Goal: Navigation & Orientation: Find specific page/section

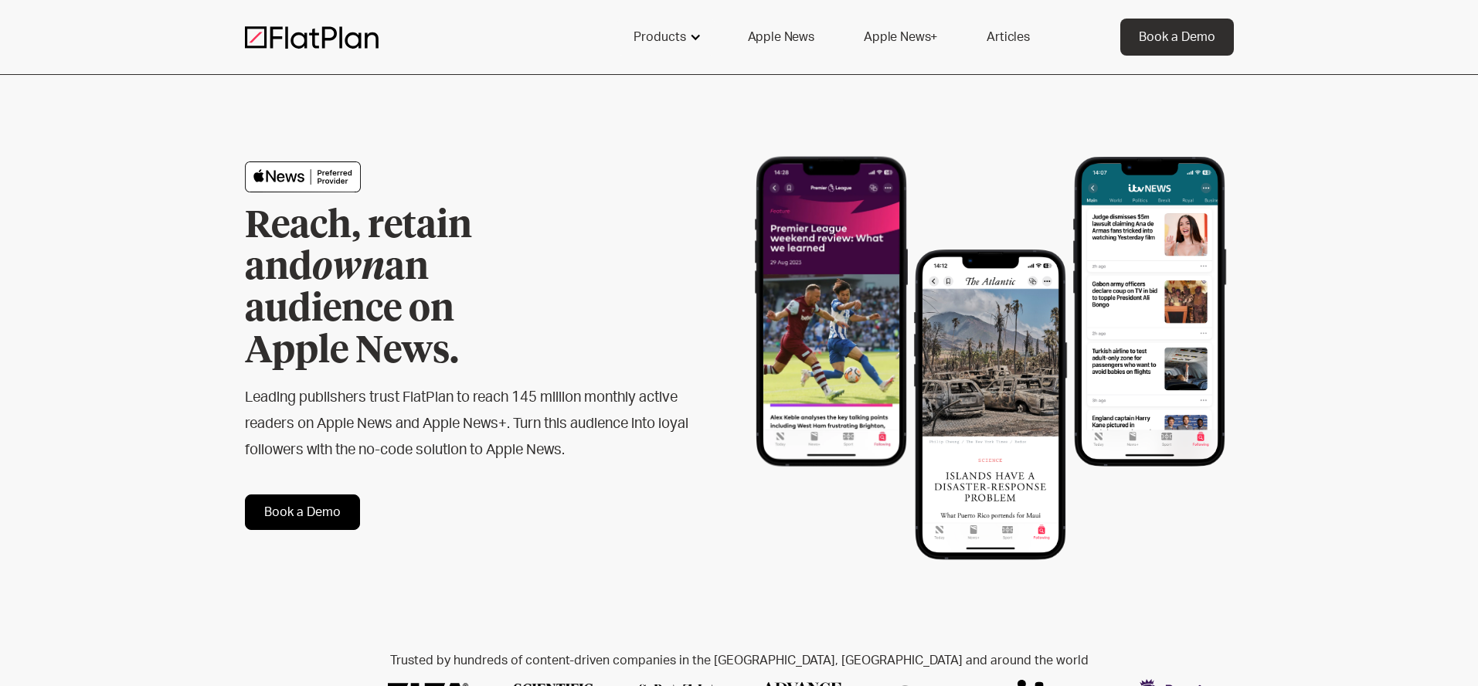
click at [698, 39] on div at bounding box center [695, 37] width 12 height 12
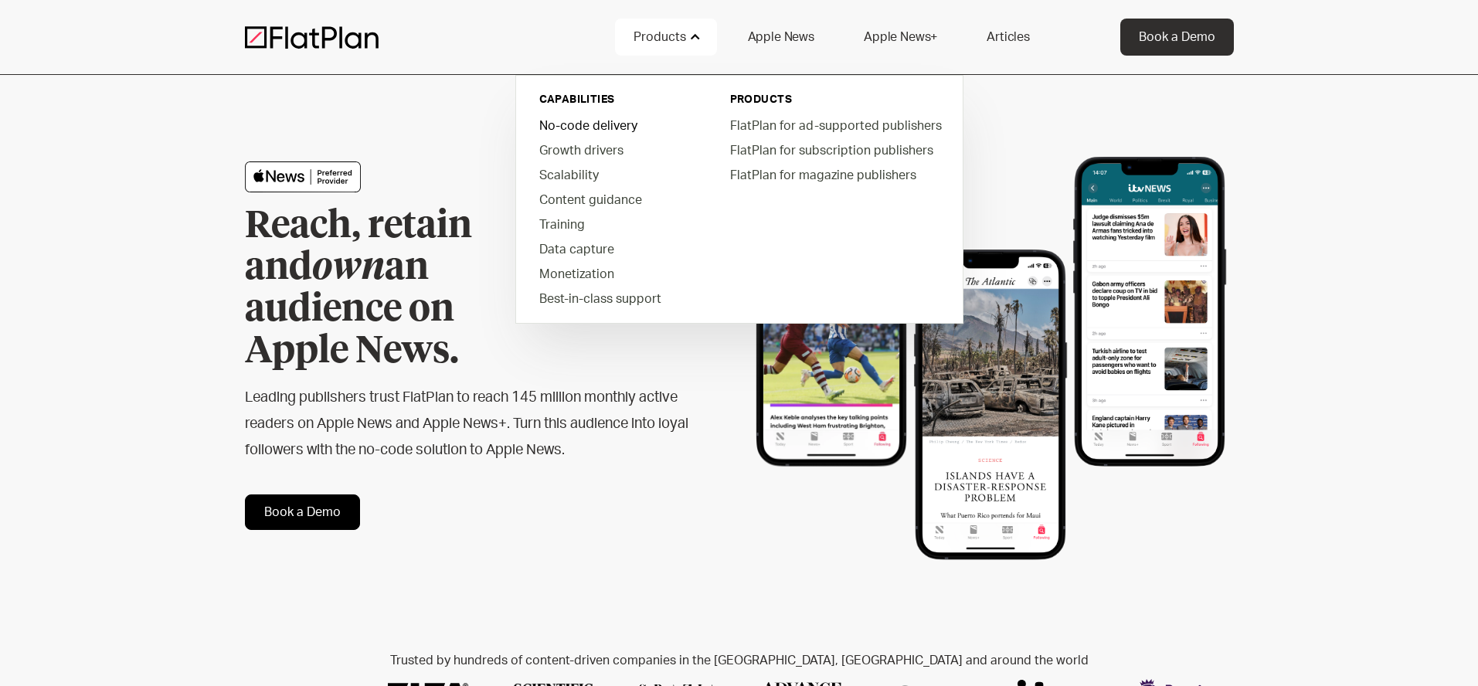
click at [579, 124] on link "No-code delivery" at bounding box center [614, 125] width 175 height 25
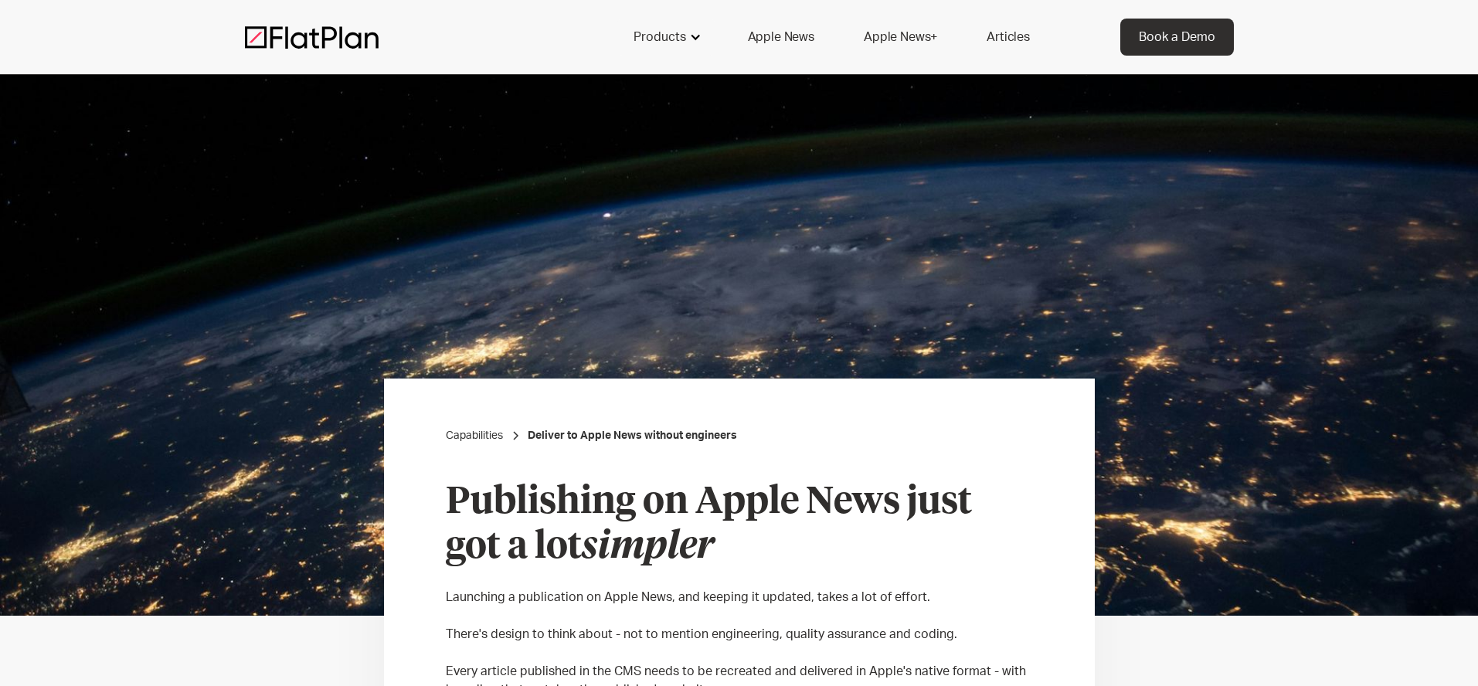
click at [681, 32] on div "Products" at bounding box center [659, 37] width 53 height 19
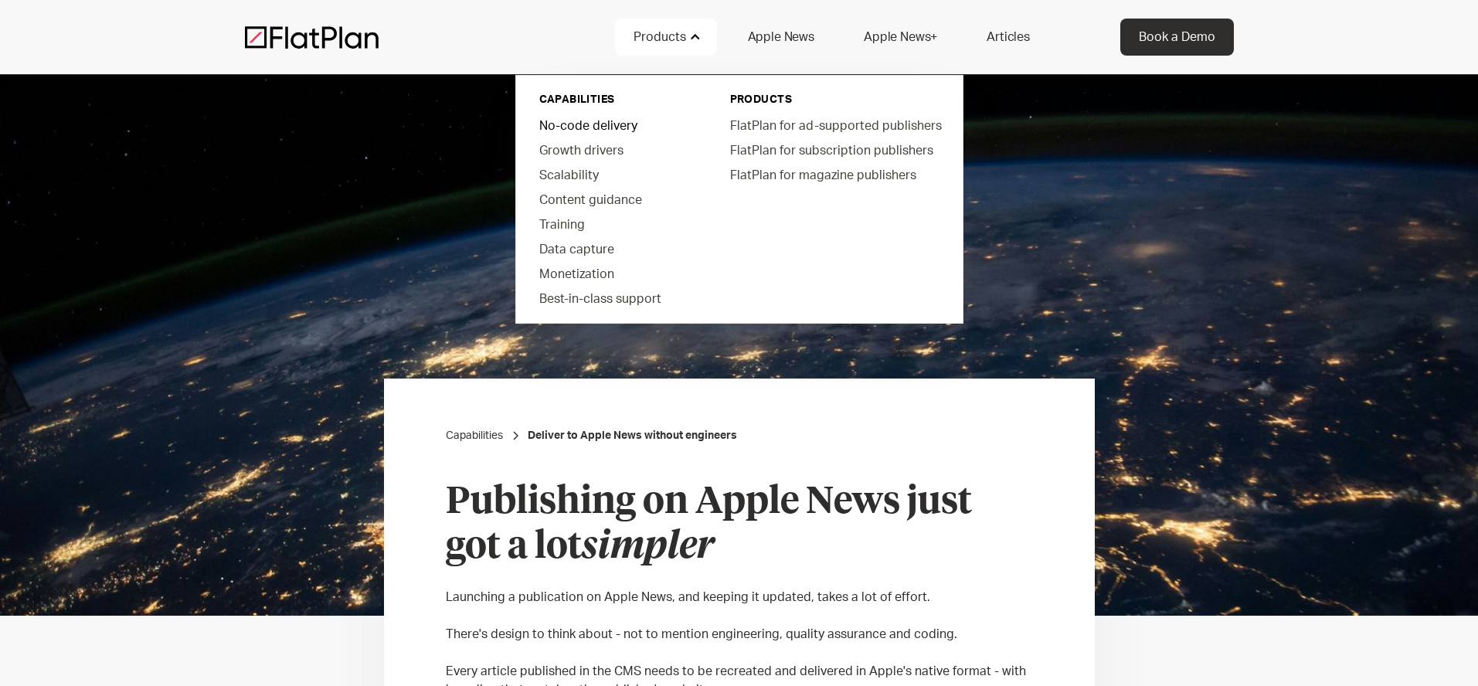
click at [597, 124] on link "No-code delivery" at bounding box center [614, 125] width 175 height 25
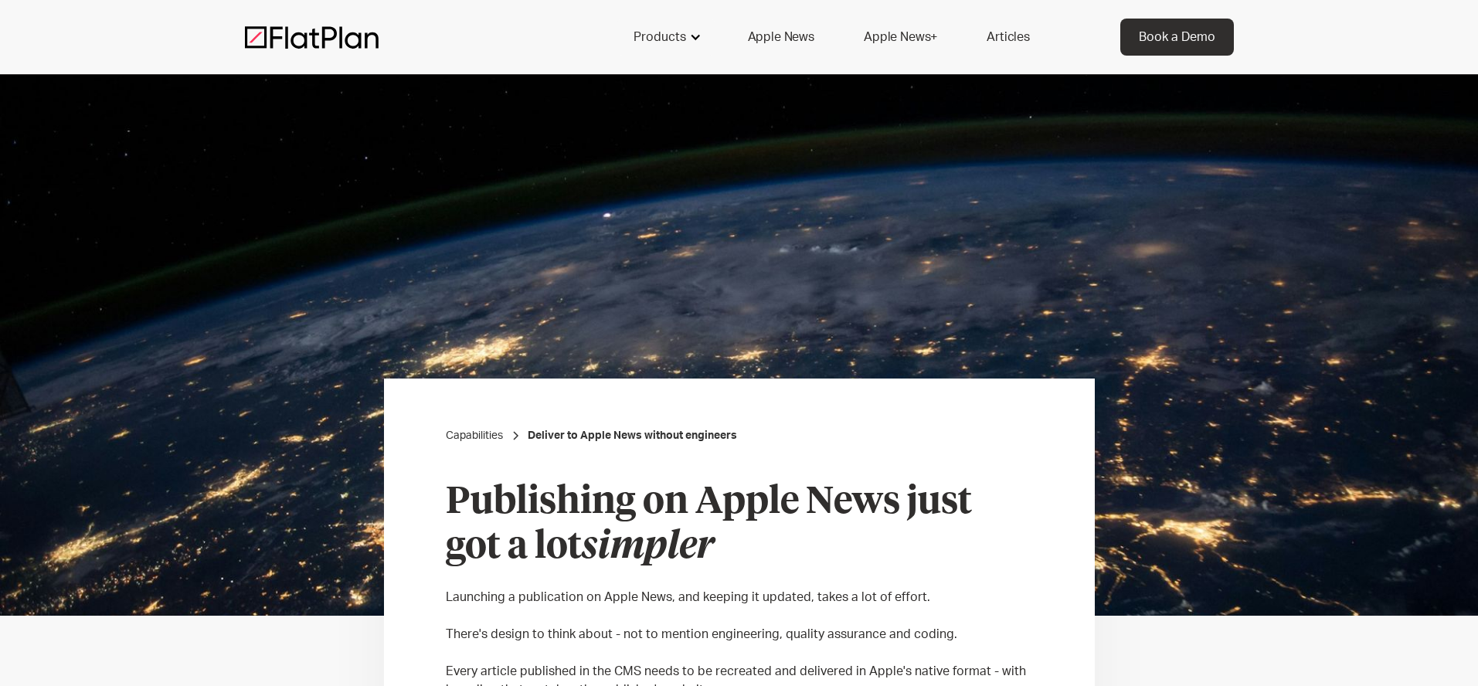
click at [675, 42] on div "Products" at bounding box center [659, 37] width 53 height 19
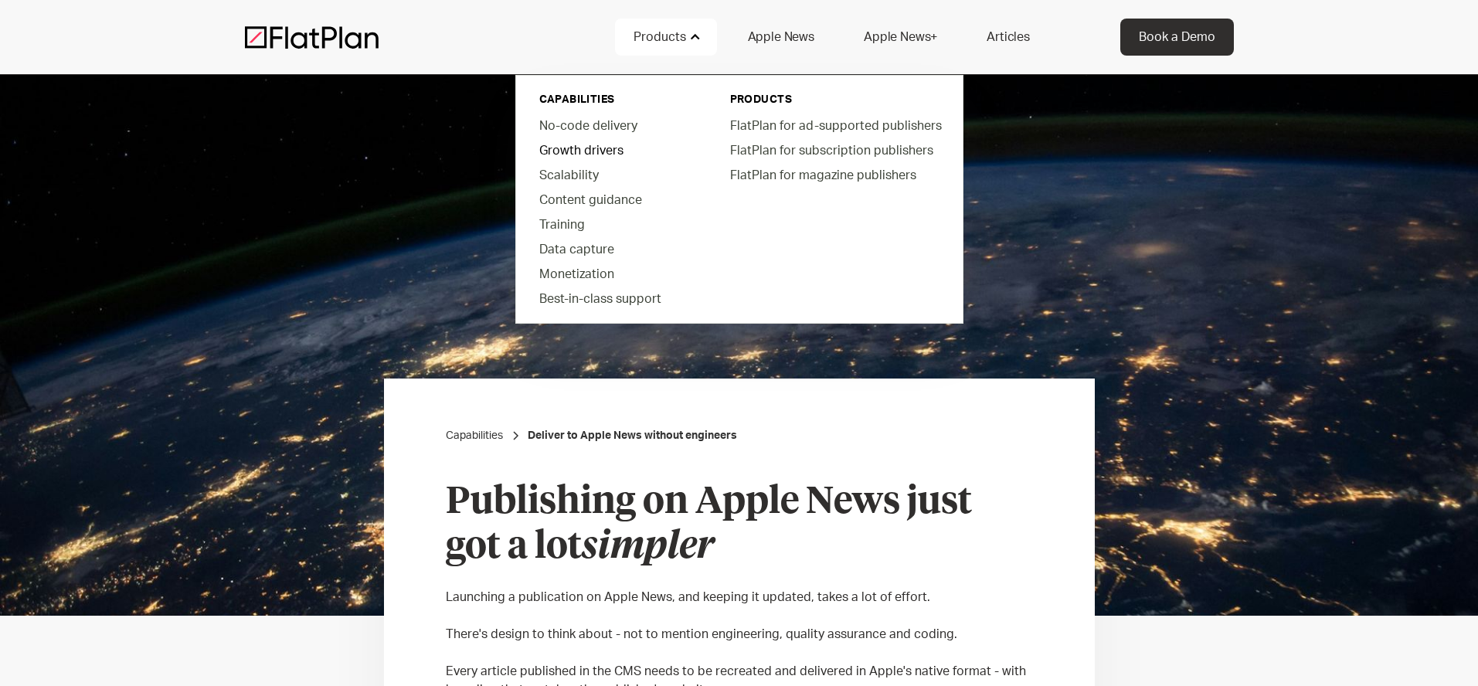
click at [587, 147] on link "Growth drivers" at bounding box center [614, 150] width 175 height 25
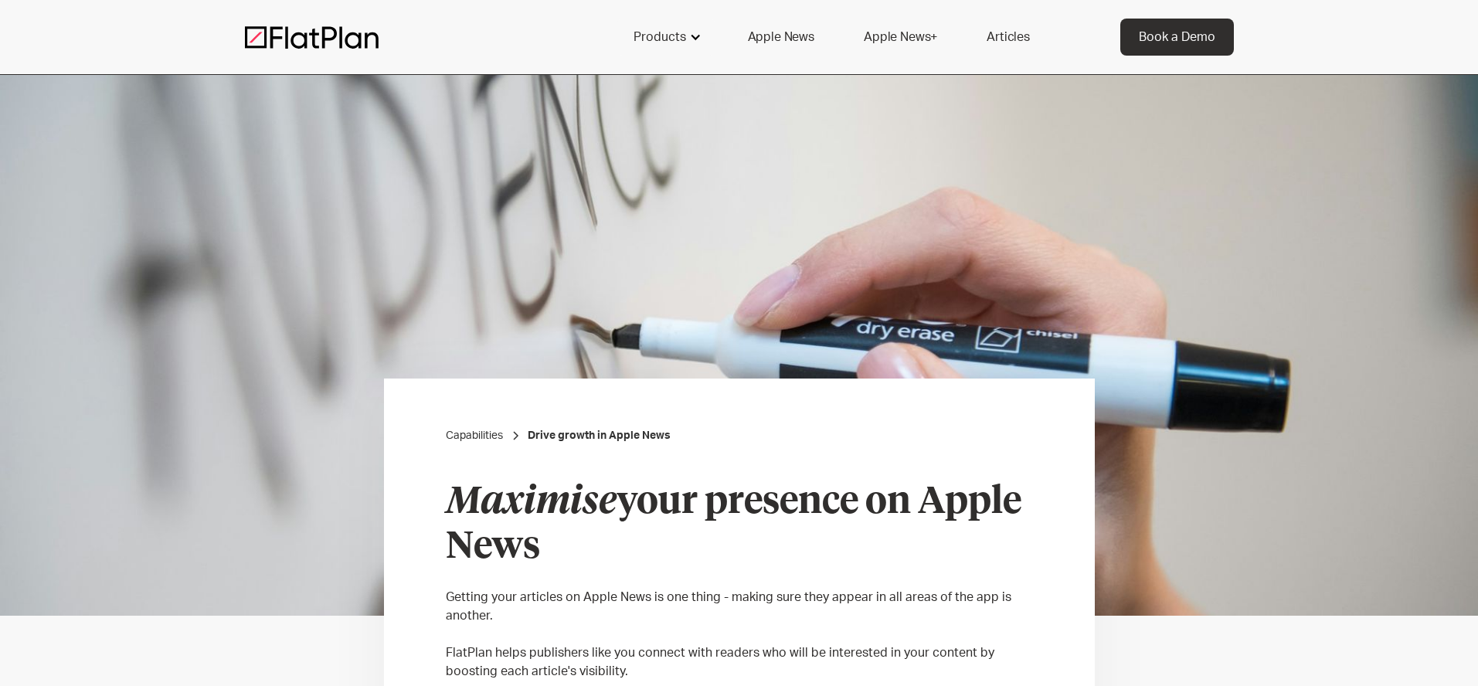
click at [678, 36] on div "Products" at bounding box center [659, 37] width 53 height 19
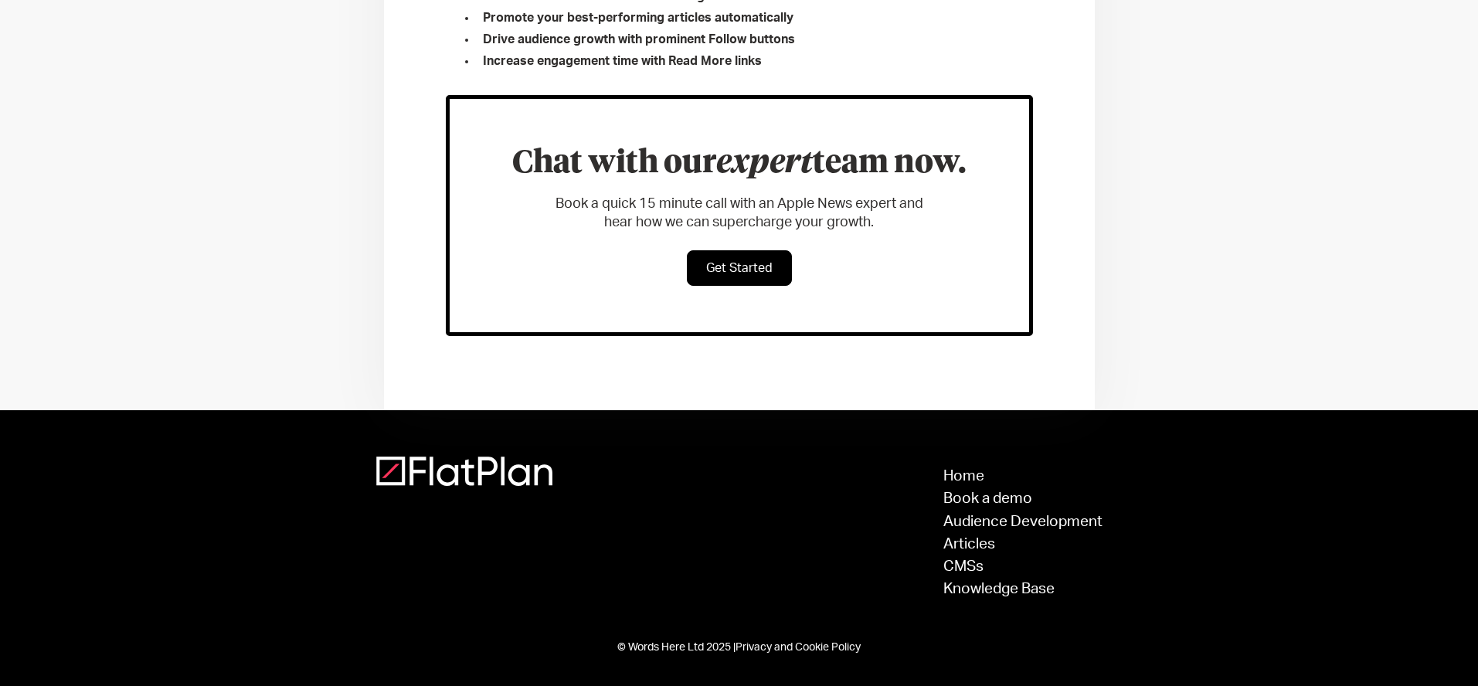
scroll to position [1079, 0]
click at [1031, 521] on link "Audience Development" at bounding box center [1022, 522] width 159 height 15
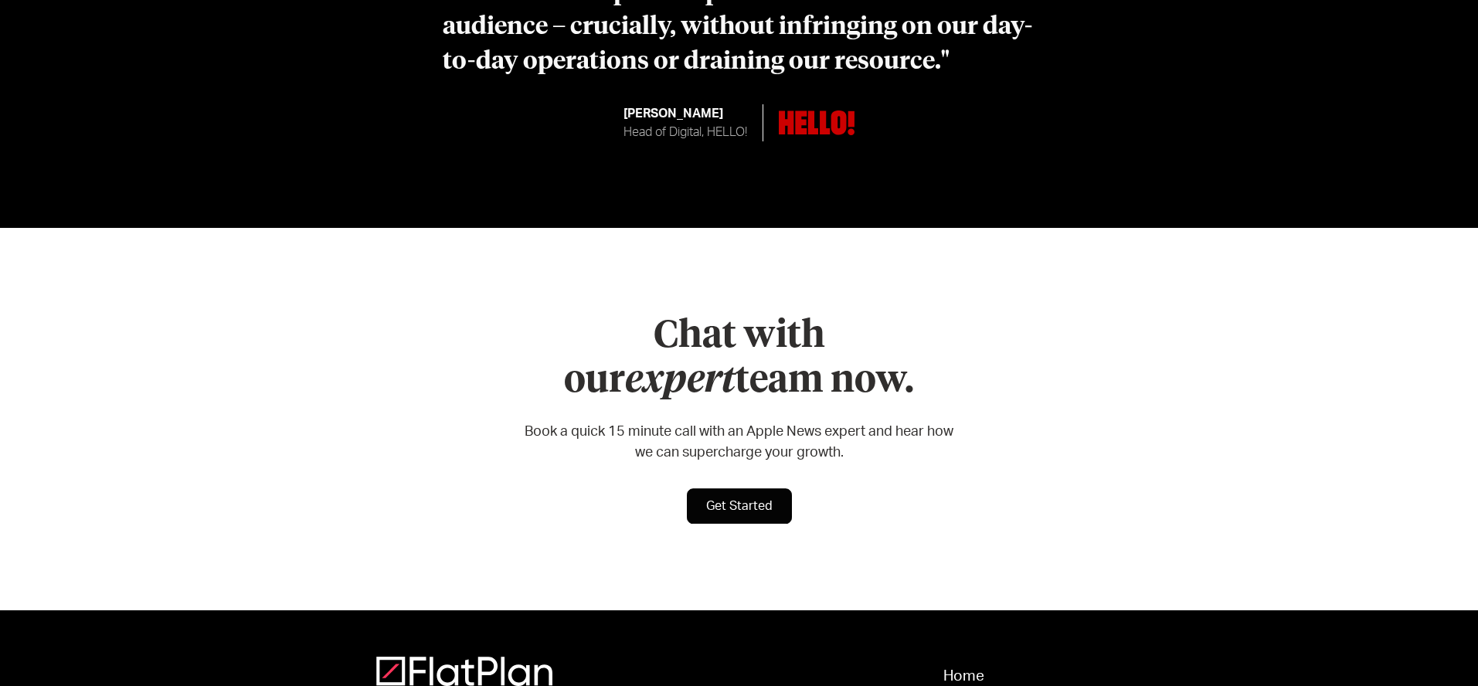
scroll to position [5495, 0]
